Goal: Information Seeking & Learning: Find contact information

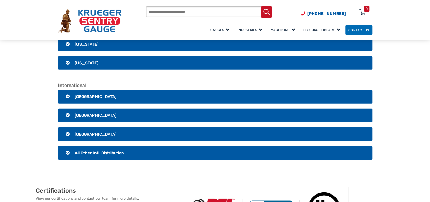
scroll to position [1015, 0]
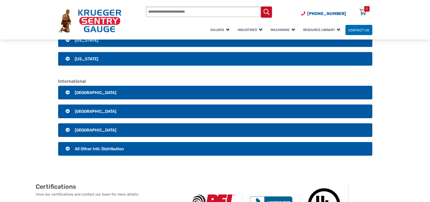
click at [66, 86] on h3 "[GEOGRAPHIC_DATA]" at bounding box center [215, 93] width 314 height 14
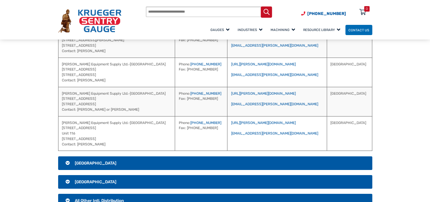
scroll to position [1256, 0]
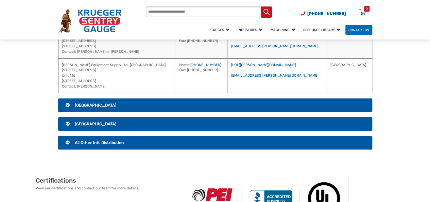
click at [68, 98] on h3 "[GEOGRAPHIC_DATA]" at bounding box center [215, 105] width 314 height 14
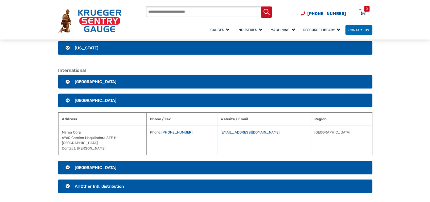
scroll to position [1028, 0]
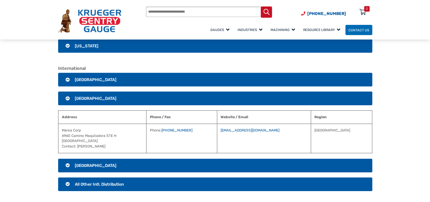
click at [69, 158] on h3 "[GEOGRAPHIC_DATA]" at bounding box center [215, 165] width 314 height 14
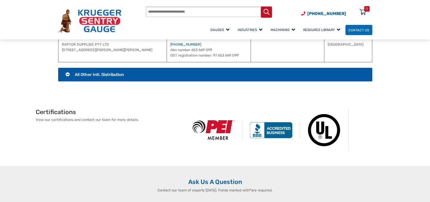
scroll to position [1191, 0]
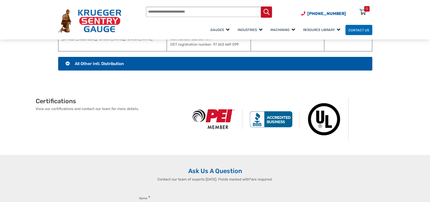
click at [67, 57] on h3 "All Other Intl. Distribution" at bounding box center [215, 64] width 314 height 14
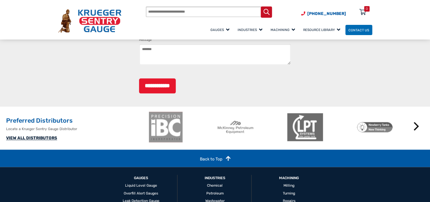
scroll to position [1738, 0]
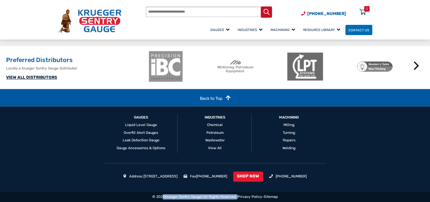
drag, startPoint x: 150, startPoint y: 197, endPoint x: 236, endPoint y: 196, distance: 86.4
click at [236, 196] on div "© 2025 [PERSON_NAME] Sentry Gauge | All Rights Reserved | Privacy Policy - Site…" at bounding box center [215, 196] width 430 height 10
copy div "© 2025 [PERSON_NAME] Sentry Gauge | All Rights Reserved"
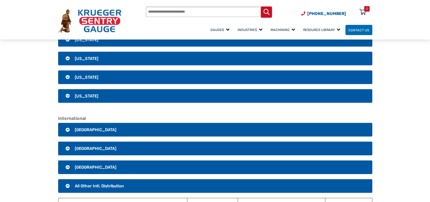
scroll to position [1020, 0]
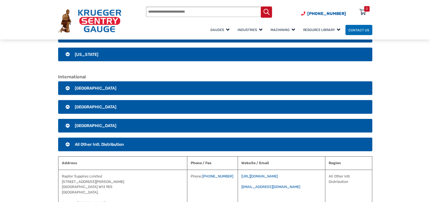
click at [65, 81] on h3 "[GEOGRAPHIC_DATA]" at bounding box center [215, 88] width 314 height 14
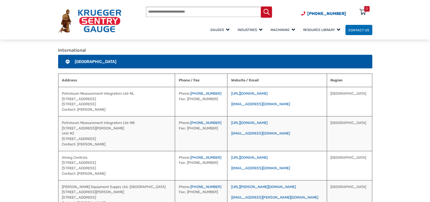
scroll to position [1063, 0]
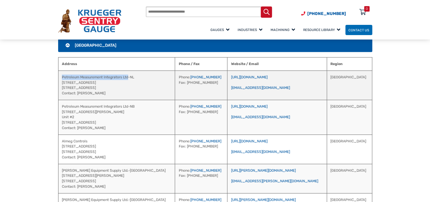
drag, startPoint x: 129, startPoint y: 71, endPoint x: 63, endPoint y: 67, distance: 65.8
click at [62, 70] on td "Petroleum Measurement Integrators Ltd-NL [STREET_ADDRESS] Contact: [PERSON_NAME]" at bounding box center [116, 84] width 117 height 29
copy td "Petroleum Measurement Integrators Ltd"
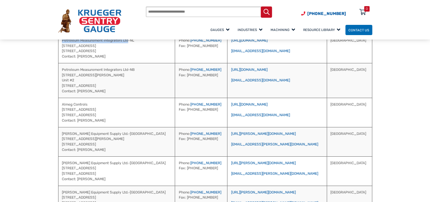
scroll to position [1108, 0]
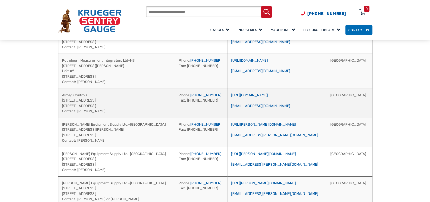
click at [78, 88] on td "Almeg Controls [STREET_ADDRESS] Contact: [PERSON_NAME]" at bounding box center [116, 102] width 117 height 29
copy td "Almeg Controls"
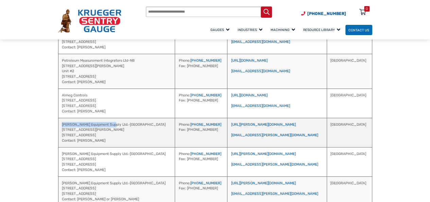
drag, startPoint x: 108, startPoint y: 117, endPoint x: 61, endPoint y: 115, distance: 47.0
click at [61, 118] on td "[PERSON_NAME] Equipment Supply Ltd.-[GEOGRAPHIC_DATA] [STREET_ADDRESS][PERSON_N…" at bounding box center [116, 132] width 117 height 29
copy td "[PERSON_NAME] Equipment Supply Ltd"
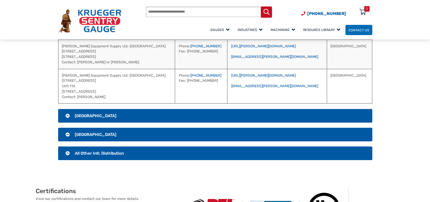
scroll to position [1259, 0]
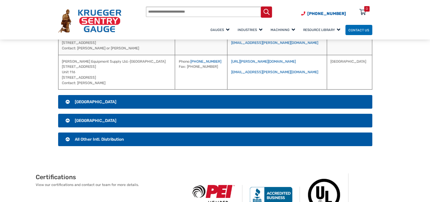
click at [69, 95] on h3 "[GEOGRAPHIC_DATA]" at bounding box center [215, 102] width 314 height 14
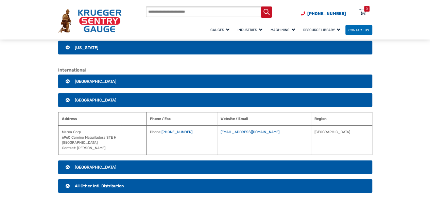
scroll to position [1022, 0]
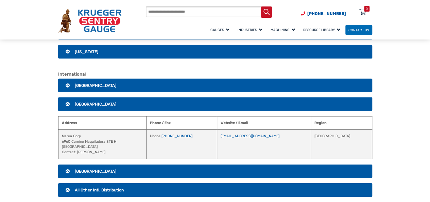
click at [71, 130] on td "Marea Corp [STREET_ADDRESS] Contact: [PERSON_NAME]" at bounding box center [102, 143] width 88 height 29
copy td "Marea Corp"
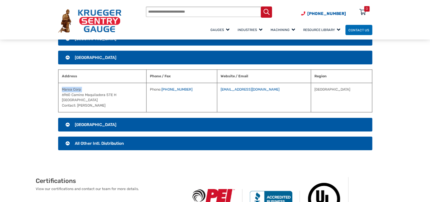
scroll to position [1092, 0]
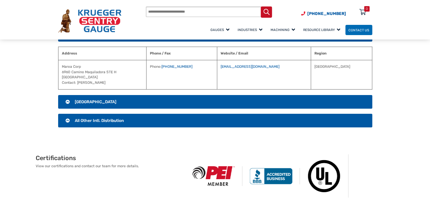
click at [66, 95] on h3 "[GEOGRAPHIC_DATA]" at bounding box center [215, 102] width 314 height 14
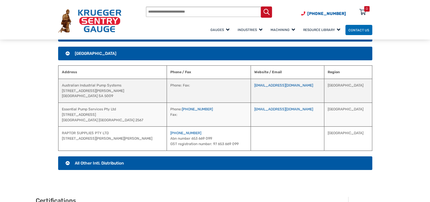
click at [93, 79] on td "Australian Industrial Pump Systems [STREET_ADDRESS][PERSON_NAME]" at bounding box center [112, 91] width 109 height 24
copy td "Australian Industrial Pump Systems"
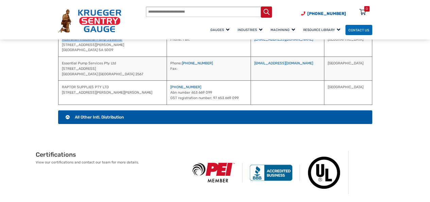
scroll to position [1157, 0]
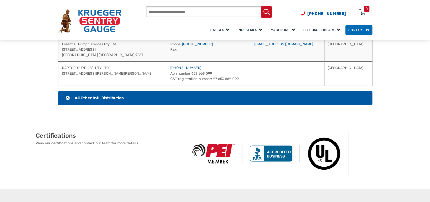
click at [66, 92] on h3 "All Other Intl. Distribution" at bounding box center [215, 98] width 314 height 14
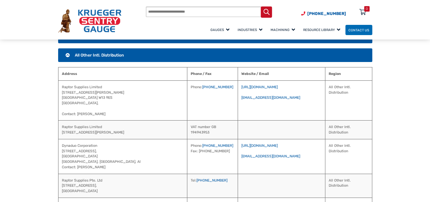
scroll to position [1086, 0]
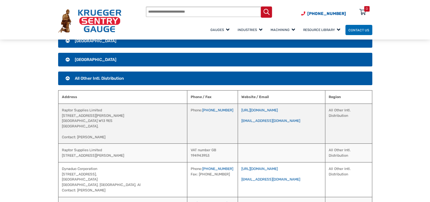
click at [71, 103] on td "Raptor Supplies Limited [STREET_ADDRESS][PERSON_NAME], Contact: [PERSON_NAME]" at bounding box center [122, 123] width 129 height 40
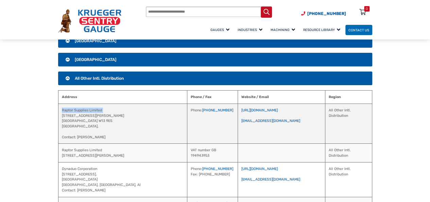
copy td "Raptor Supplies Limited"
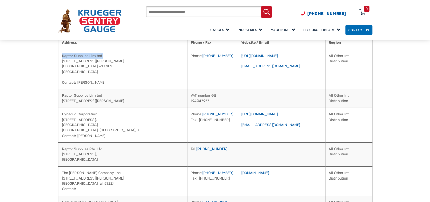
scroll to position [1154, 0]
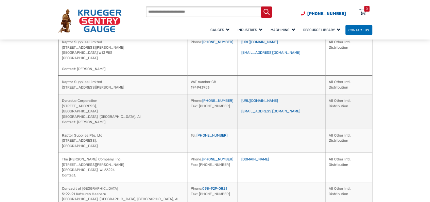
click at [85, 94] on td "Dynaduo Corporation [STREET_ADDRESS], Al Contact: [PERSON_NAME]" at bounding box center [122, 111] width 129 height 35
copy td "Dynaduo Corporation"
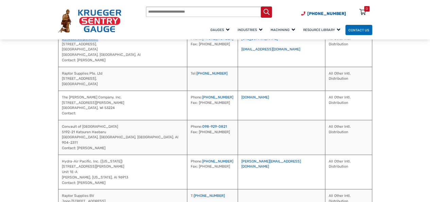
scroll to position [1209, 0]
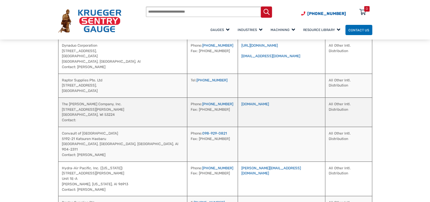
click at [82, 97] on td "The [PERSON_NAME] Company, Inc. [STREET_ADDRESS][PERSON_NAME] Contact:" at bounding box center [122, 111] width 129 height 29
copy td "The [PERSON_NAME] Company, Inc."
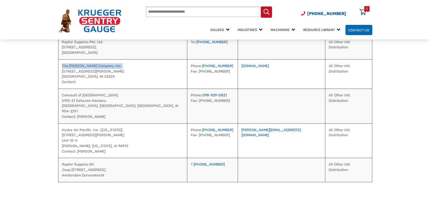
scroll to position [1256, 0]
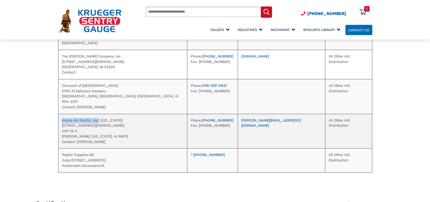
drag, startPoint x: 97, startPoint y: 107, endPoint x: 69, endPoint y: 109, distance: 27.6
click at [63, 114] on td "Hydra-Air Pacific, Inc. ([US_STATE]) [STREET_ADDRESS][PERSON_NAME][PERSON_NAME]…" at bounding box center [122, 131] width 129 height 35
drag, startPoint x: 69, startPoint y: 109, endPoint x: 60, endPoint y: 107, distance: 9.7
click at [60, 114] on td "Hydra-Air Pacific, Inc. ([US_STATE]) [STREET_ADDRESS][PERSON_NAME][PERSON_NAME]…" at bounding box center [122, 131] width 129 height 35
drag, startPoint x: 60, startPoint y: 107, endPoint x: 97, endPoint y: 109, distance: 37.8
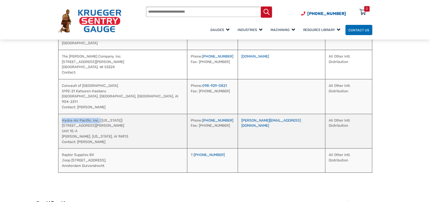
click at [97, 114] on td "Hydra-Air Pacific, Inc. ([US_STATE]) [STREET_ADDRESS][PERSON_NAME][PERSON_NAME]…" at bounding box center [122, 131] width 129 height 35
drag, startPoint x: 94, startPoint y: 108, endPoint x: 117, endPoint y: 106, distance: 23.2
click at [117, 114] on td "Hydra-Air Pacific, Inc. ([US_STATE]) [STREET_ADDRESS][PERSON_NAME][PERSON_NAME]…" at bounding box center [122, 131] width 129 height 35
drag, startPoint x: 96, startPoint y: 108, endPoint x: 61, endPoint y: 107, distance: 35.0
click at [61, 114] on td "Hydra-Air Pacific, Inc. ([US_STATE]) [STREET_ADDRESS][PERSON_NAME][PERSON_NAME]…" at bounding box center [122, 131] width 129 height 35
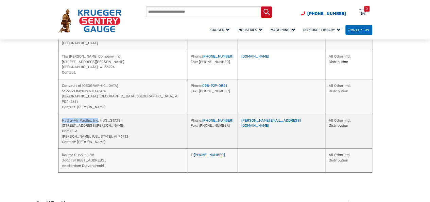
copy td "Hydra-Air Pacific, Inc"
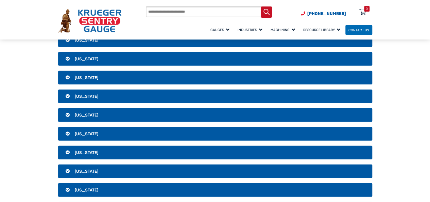
scroll to position [844, 0]
